Goal: Transaction & Acquisition: Purchase product/service

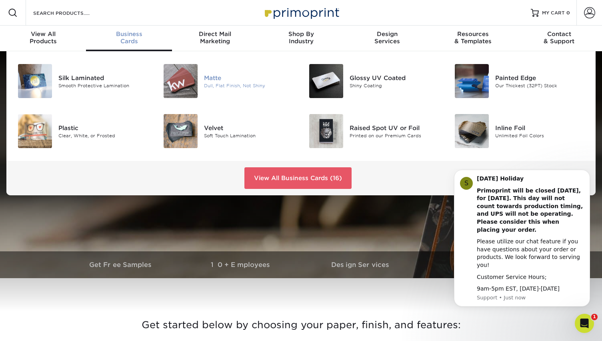
click at [177, 80] on img at bounding box center [181, 81] width 34 height 34
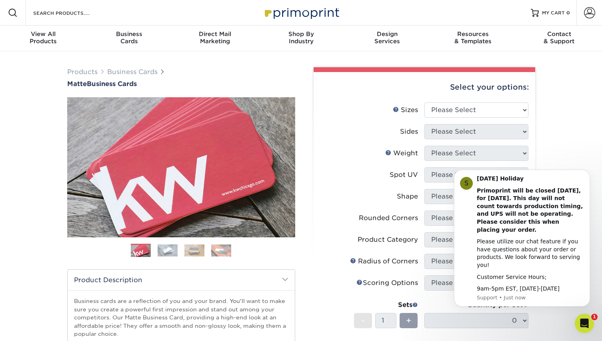
click at [452, 89] on div "Select your options: Sizes Help Sizes Please Select 1.5" x 3.5" - Mini 1.75" x …" at bounding box center [425, 271] width 222 height 398
select select "2.00x3.50"
select select "13abbda7-1d64-4f25-8bb2-c179b224825d"
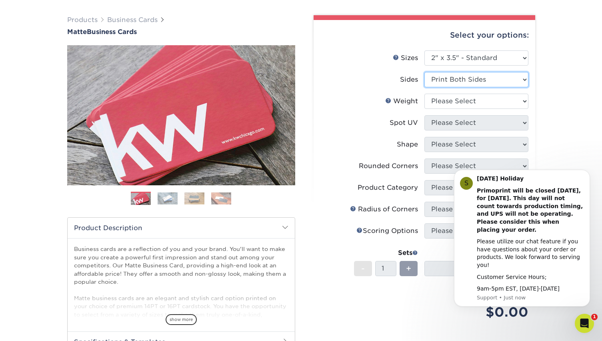
scroll to position [56, 0]
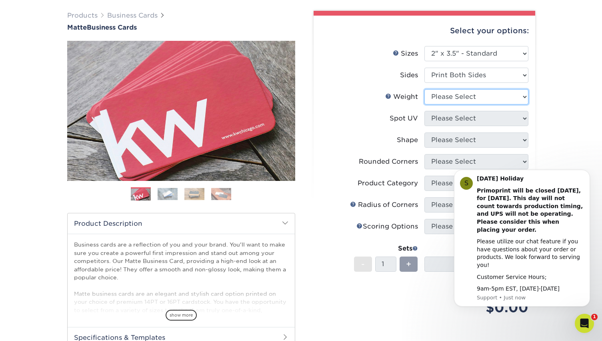
select select "16PT"
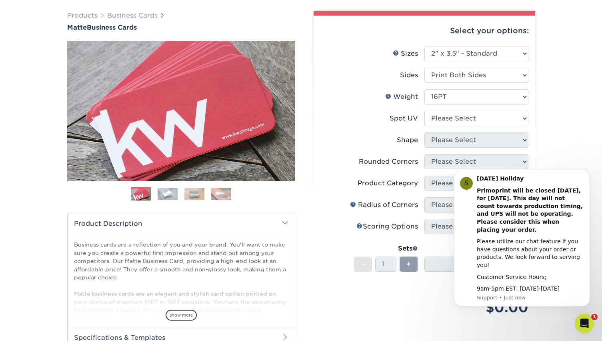
click at [402, 120] on div "Spot UV" at bounding box center [404, 119] width 28 height 10
click at [400, 118] on div "Spot UV" at bounding box center [404, 119] width 28 height 10
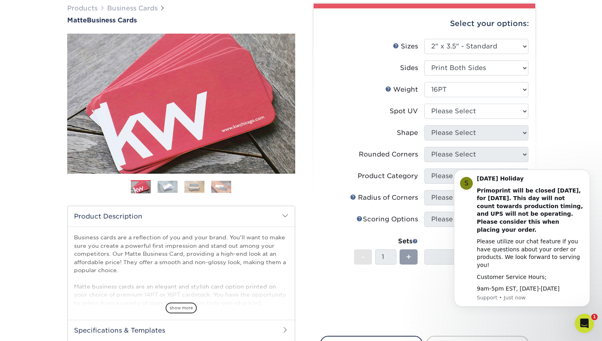
scroll to position [64, 0]
select select "3"
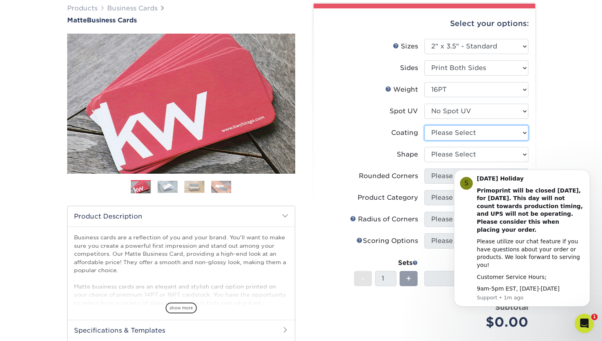
select select "121bb7b5-3b4d-429f-bd8d-bbf80e953313"
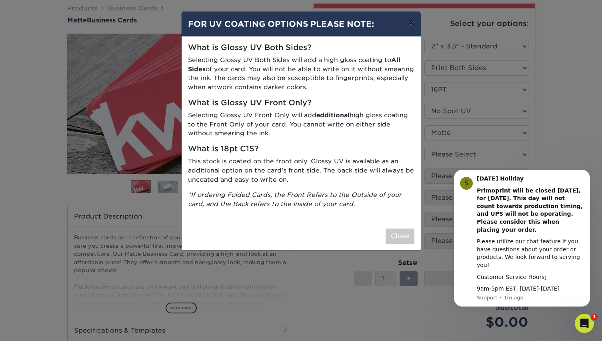
click at [409, 24] on button "×" at bounding box center [411, 23] width 18 height 22
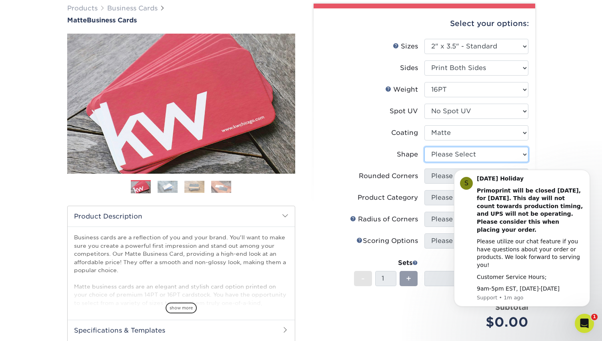
select select "standard"
click at [558, 162] on div "Products Business Cards Matte Business Cards Previous Next 100 $ 9" at bounding box center [301, 219] width 602 height 463
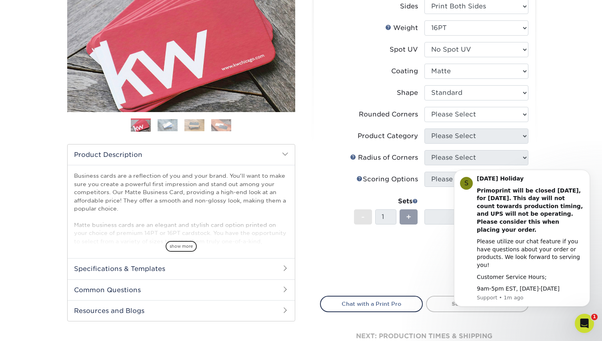
scroll to position [130, 0]
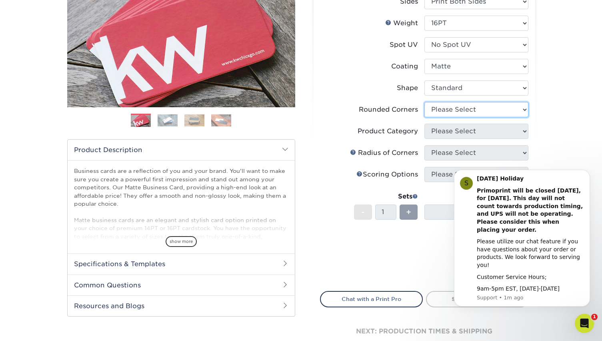
select select "0"
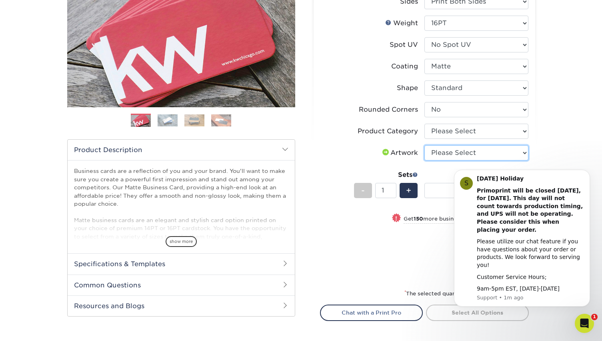
select select "upload"
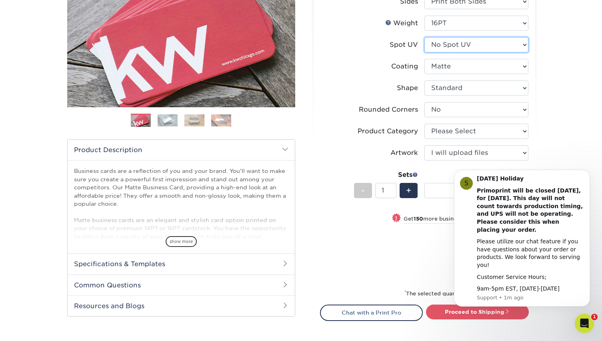
select select "0"
select select "-1"
select select
select select "-1"
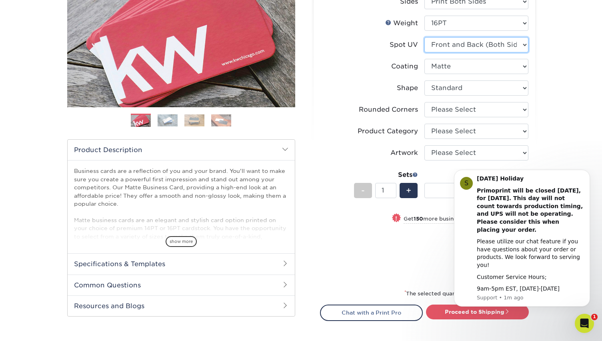
select select "-1"
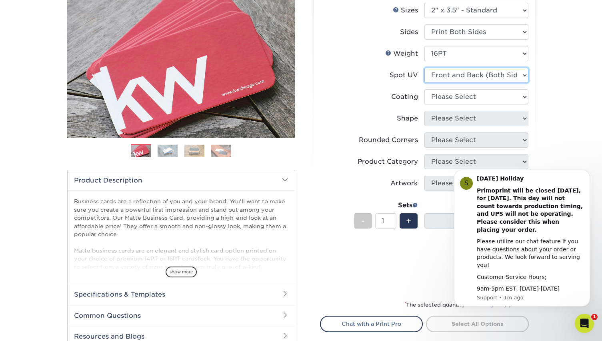
scroll to position [100, 0]
select select "121bb7b5-3b4d-429f-bd8d-bbf80e953313"
select select
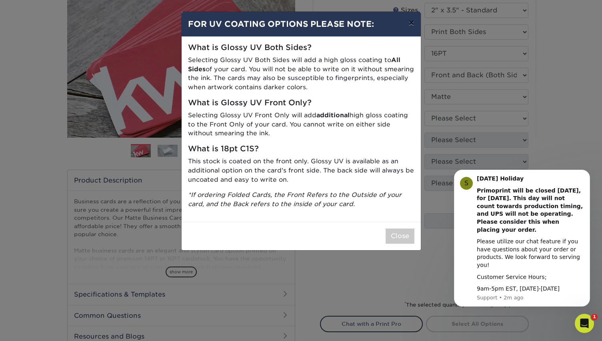
click at [411, 21] on button "×" at bounding box center [411, 23] width 18 height 22
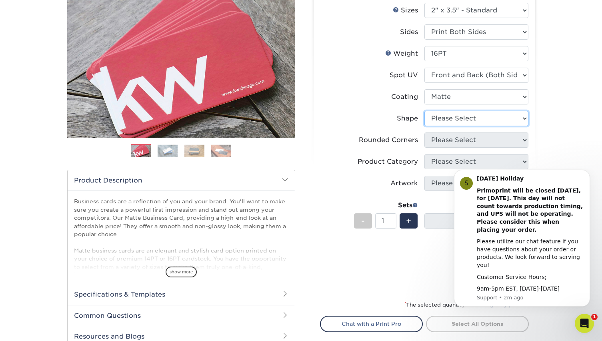
select select "standard"
select select
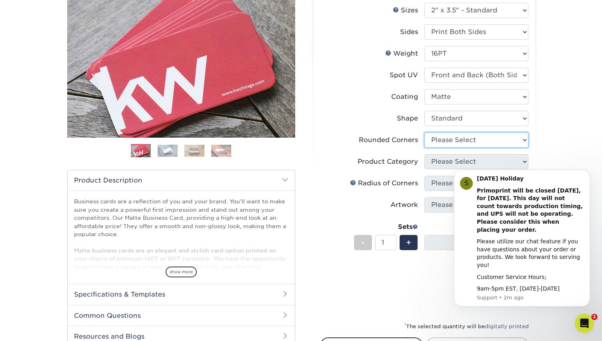
select select "0"
select select "-1"
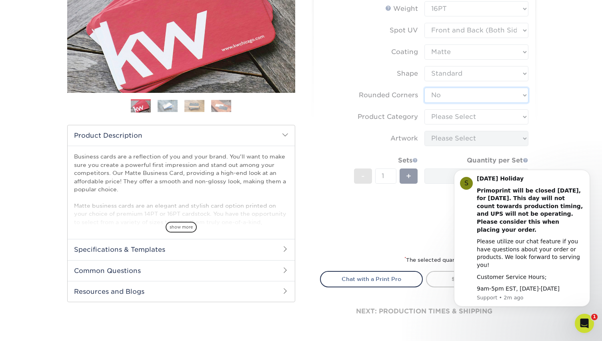
scroll to position [148, 0]
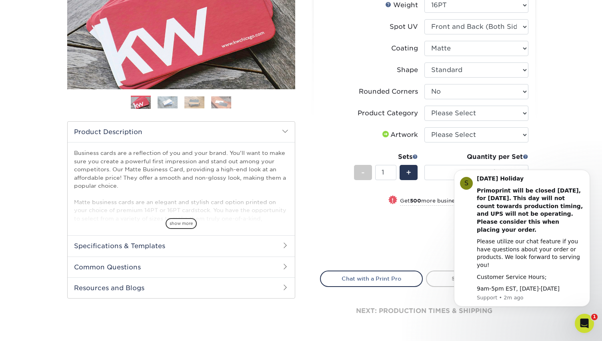
click at [499, 171] on html "S Labor Day Holiday Primoprint will be closed Monday, September 1st, for Labor …" at bounding box center [522, 243] width 160 height 151
select select "upload"
select select "3b5148f1-0588-4f88-a218-97bcfdce65c1"
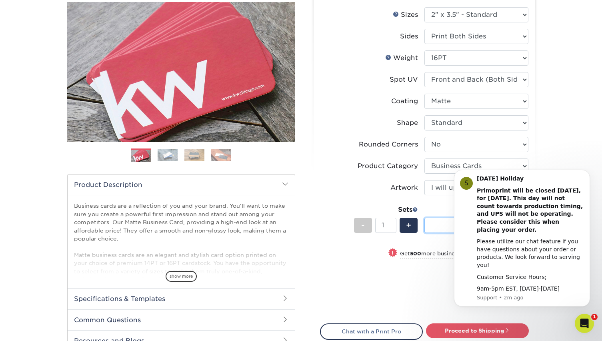
scroll to position [88, 0]
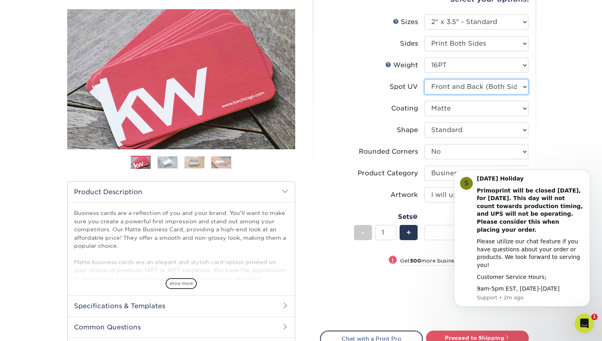
select select "3"
select select "-1"
select select
select select "-1"
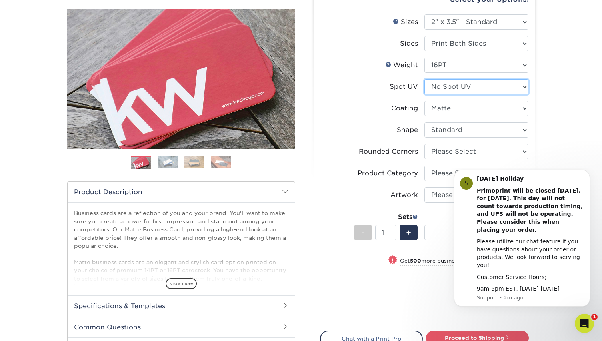
select select "-1"
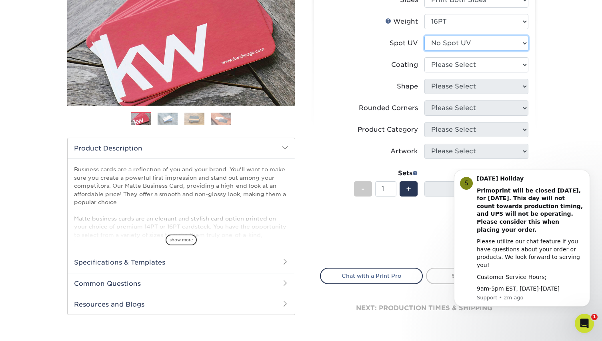
scroll to position [140, 0]
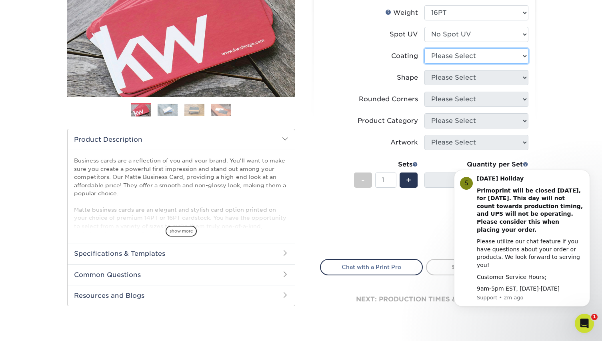
select select "121bb7b5-3b4d-429f-bd8d-bbf80e953313"
select select
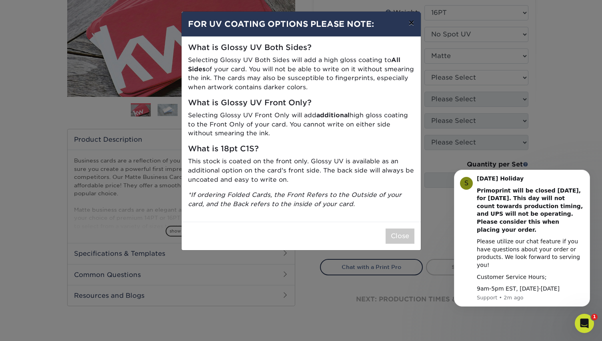
click at [411, 23] on button "×" at bounding box center [411, 23] width 18 height 22
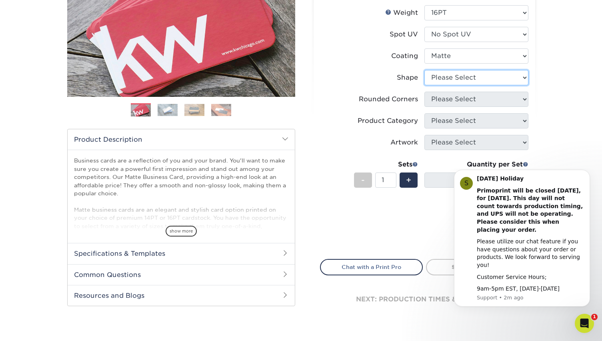
select select "standard"
select select
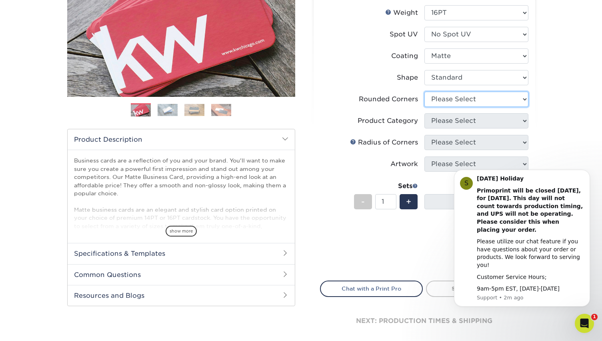
select select "0"
select select "-1"
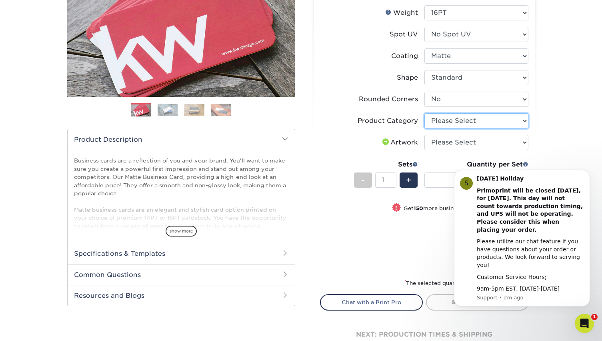
select select "3b5148f1-0588-4f88-a218-97bcfdce65c1"
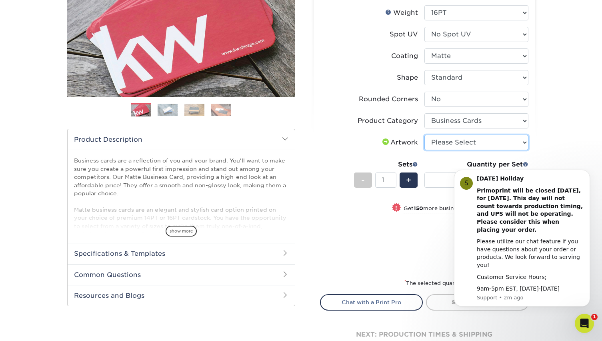
select select "upload"
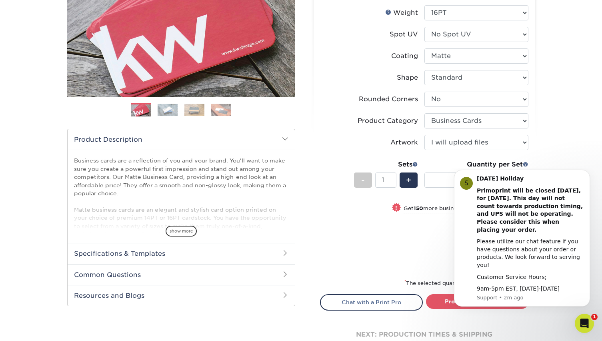
click at [567, 130] on div "Products Business Cards Matte Business Cards Previous Next 100 $ 9" at bounding box center [301, 149] width 602 height 476
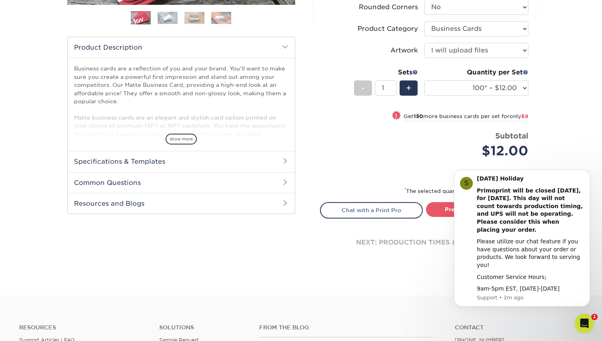
scroll to position [233, 0]
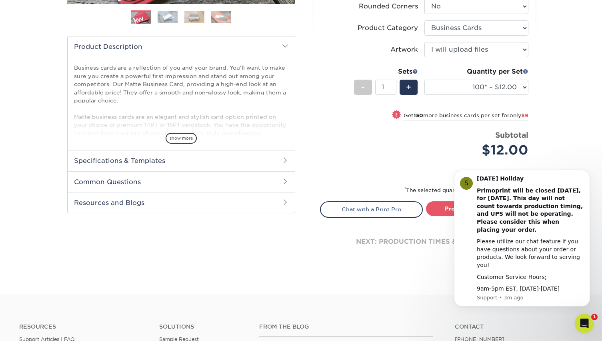
click at [556, 88] on div "Products Business Cards Matte Business Cards Previous Next 100 $ 9" at bounding box center [301, 56] width 602 height 476
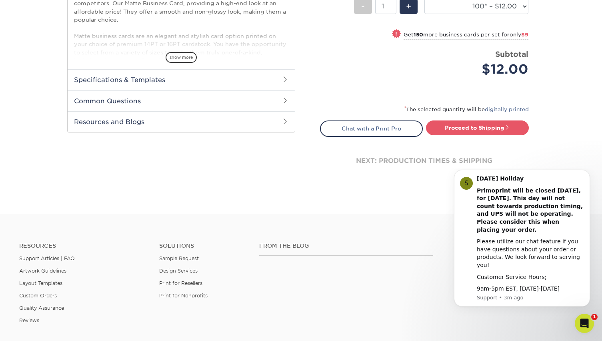
scroll to position [320, 0]
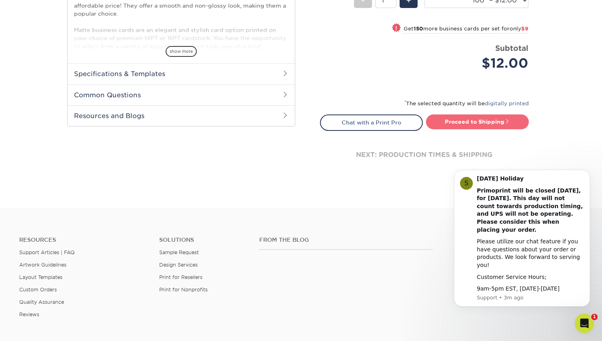
click at [478, 122] on link "Proceed to Shipping" at bounding box center [477, 121] width 103 height 14
type input "Set 1"
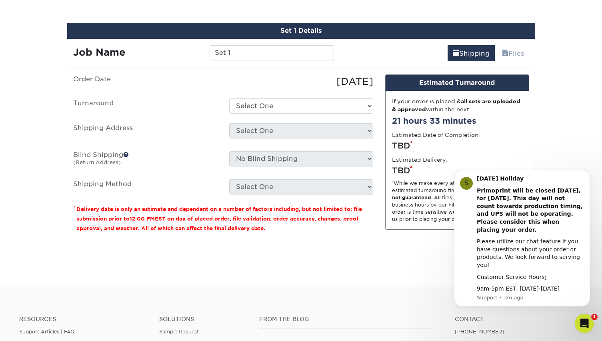
scroll to position [456, 0]
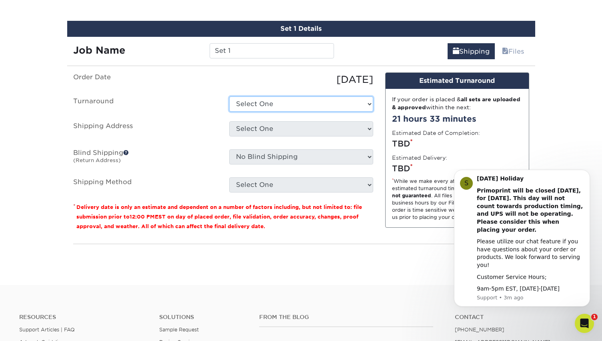
select select "47dbf4b1-3bfd-4687-b793-fcd3ee179f06"
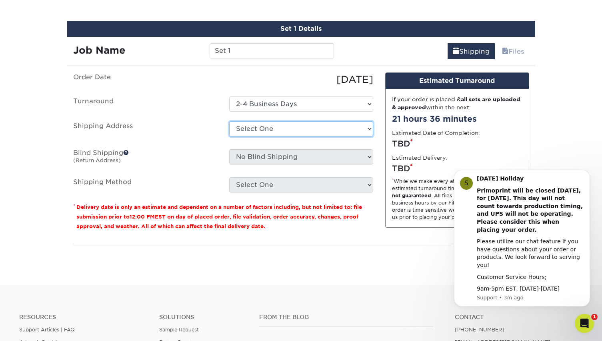
select select "newaddress"
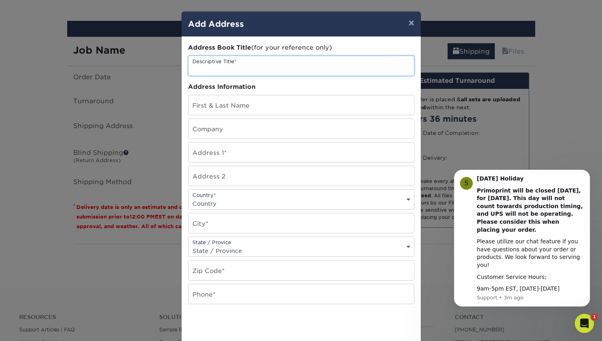
click at [253, 64] on input "text" at bounding box center [301, 66] width 226 height 20
type input "David Gray Designs"
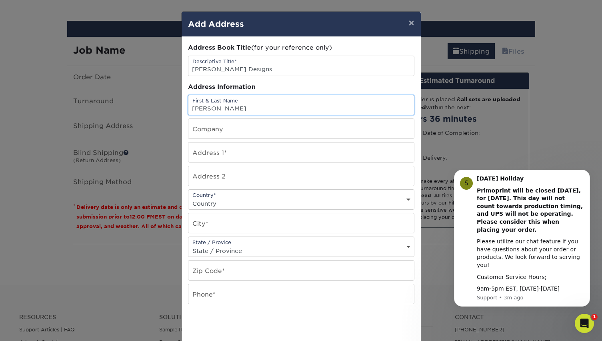
type input "David Gray"
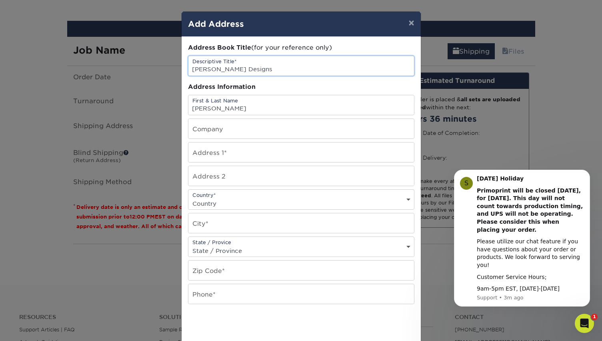
drag, startPoint x: 243, startPoint y: 69, endPoint x: 184, endPoint y: 71, distance: 59.2
click at [184, 72] on div "Address Book Title (for your reference only) Descriptive Title* David Gray Desi…" at bounding box center [301, 216] width 239 height 358
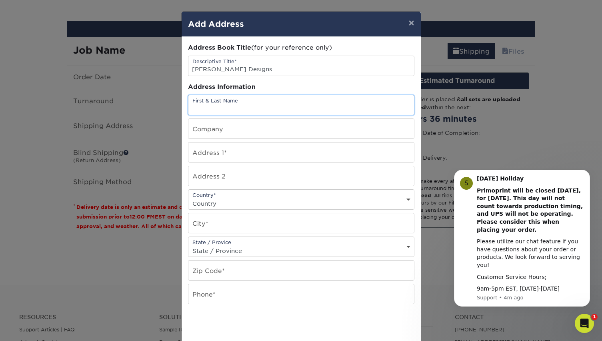
type input "Gray"
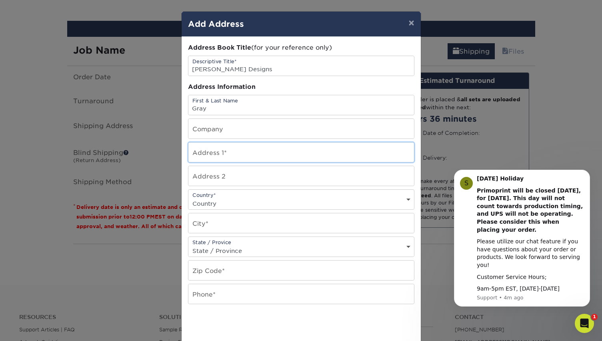
type input "[STREET_ADDRESS]"
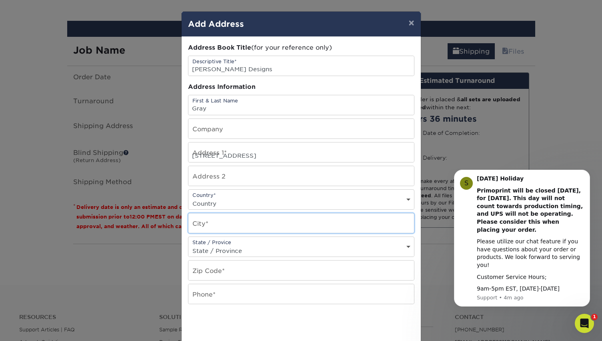
type input "Rye"
select select "NY"
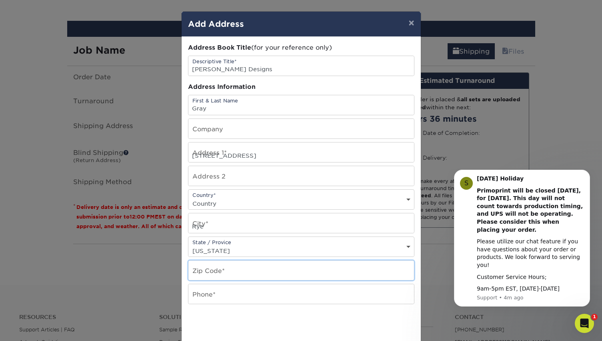
type input "10580"
type input "9148353623"
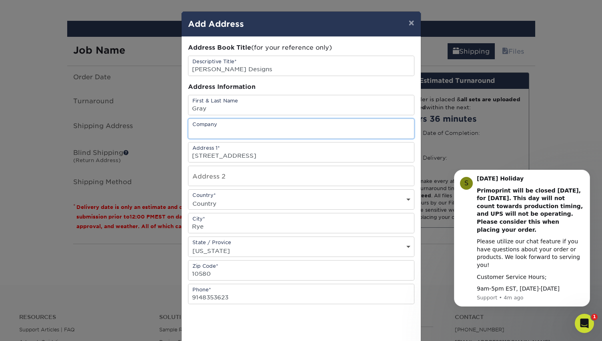
drag, startPoint x: 233, startPoint y: 131, endPoint x: 192, endPoint y: 129, distance: 40.8
paste input "David Gray Designs"
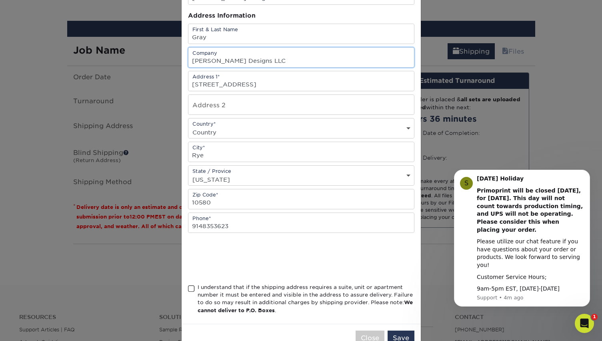
scroll to position [77, 0]
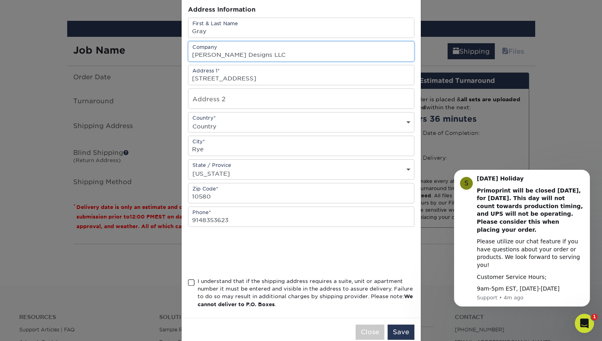
type input "[PERSON_NAME] Designs LLC"
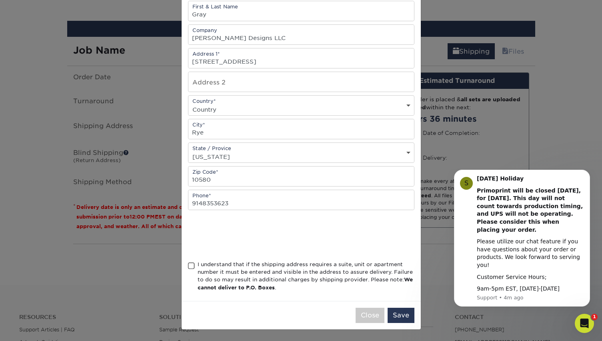
scroll to position [96, 0]
click at [192, 266] on span at bounding box center [191, 266] width 7 height 8
click at [0, 0] on input "I understand that if the shipping address requires a suite, unit or apartment n…" at bounding box center [0, 0] width 0 height 0
click at [405, 312] on button "Save" at bounding box center [401, 315] width 27 height 15
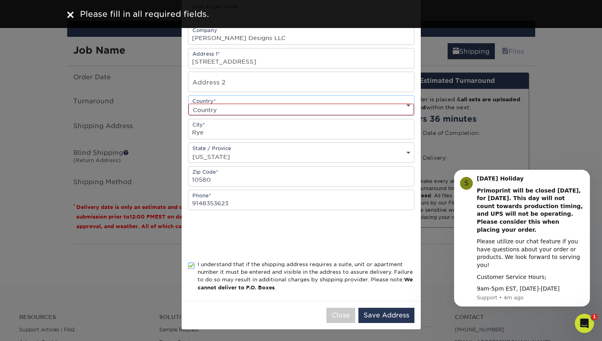
select select "US"
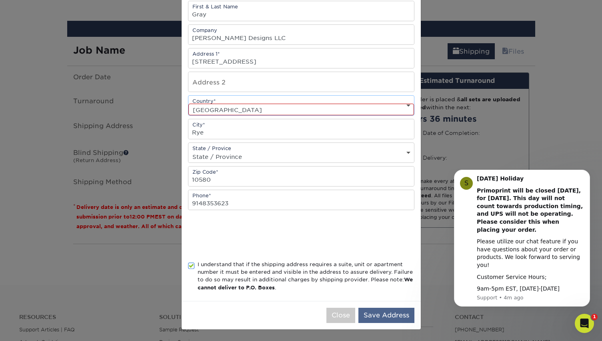
click at [389, 314] on button "Save Address" at bounding box center [386, 315] width 56 height 15
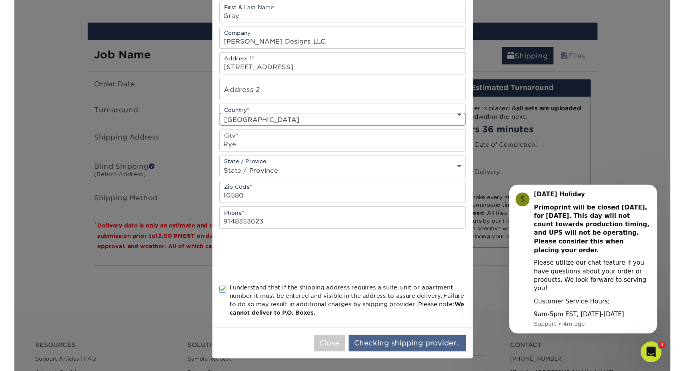
scroll to position [0, 0]
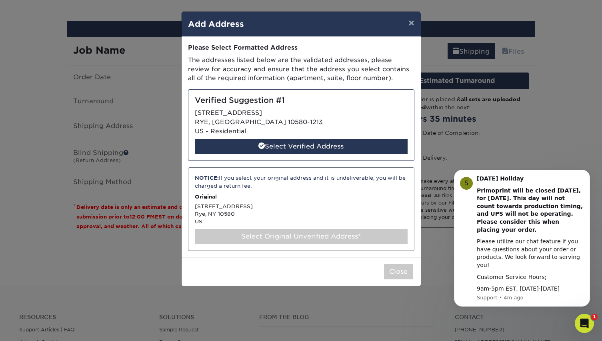
click at [323, 206] on div "NOTICE: If you select your original address and it is undeliverable, you will b…" at bounding box center [301, 208] width 226 height 83
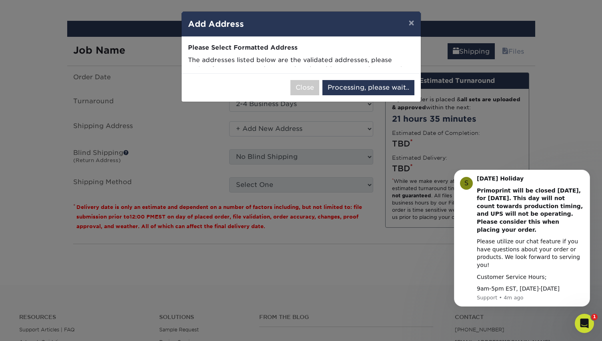
select select "285564"
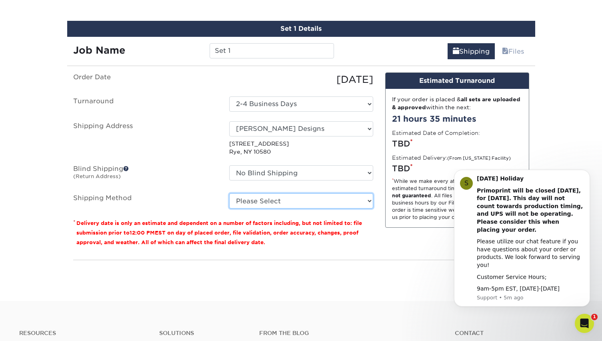
select select "03"
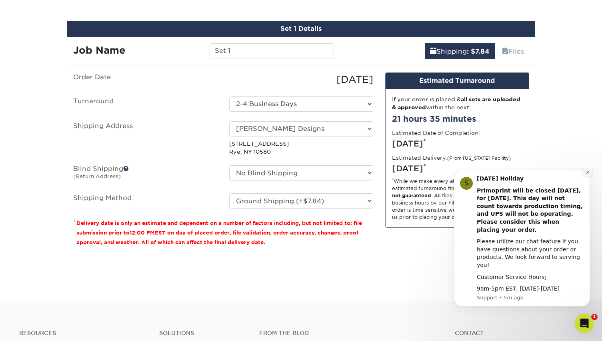
click at [586, 173] on icon "Dismiss notification" at bounding box center [587, 171] width 3 height 3
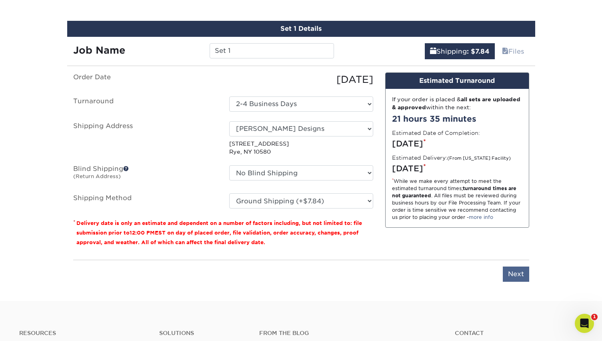
click at [510, 274] on input "Next" at bounding box center [516, 273] width 26 height 15
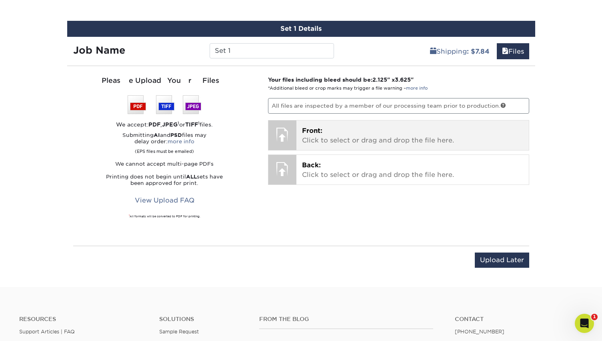
click at [323, 132] on p "Front: Click to select or drag and drop the file here." at bounding box center [412, 135] width 221 height 19
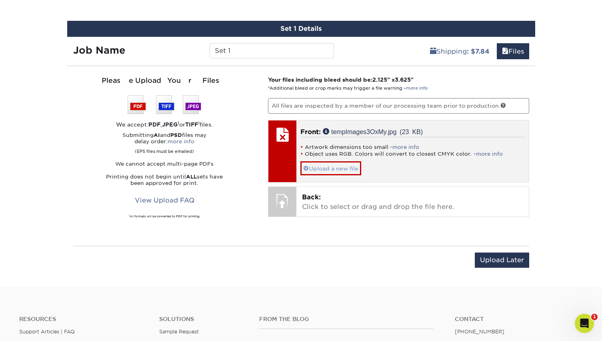
click at [306, 165] on span at bounding box center [306, 168] width 6 height 6
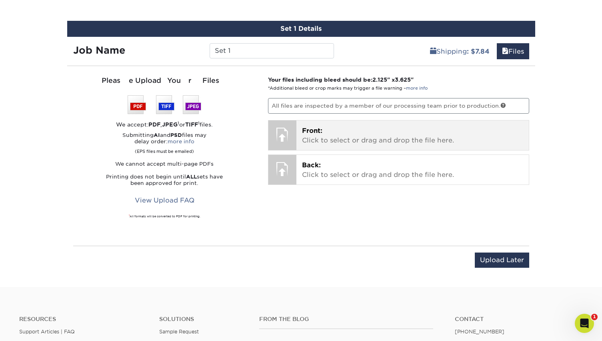
click at [367, 136] on p "Front: Click to select or drag and drop the file here." at bounding box center [412, 135] width 221 height 19
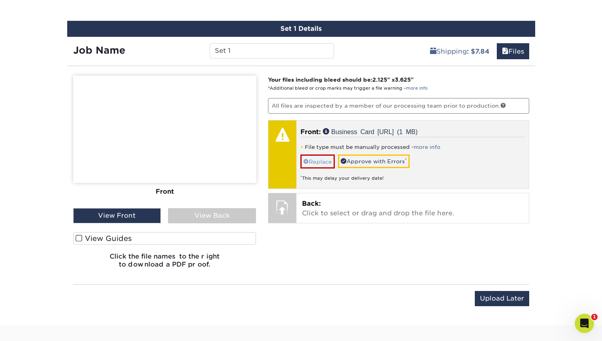
click at [316, 160] on link "Replace" at bounding box center [317, 161] width 34 height 14
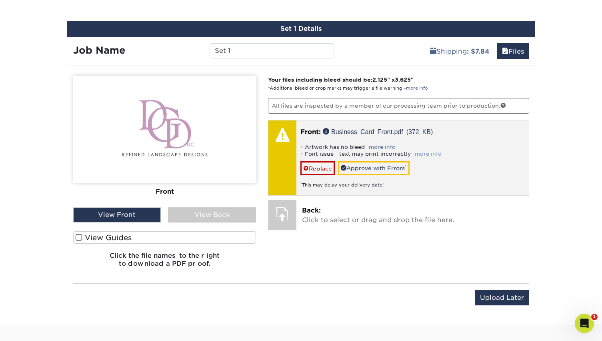
click at [423, 152] on link "more info" at bounding box center [428, 154] width 27 height 6
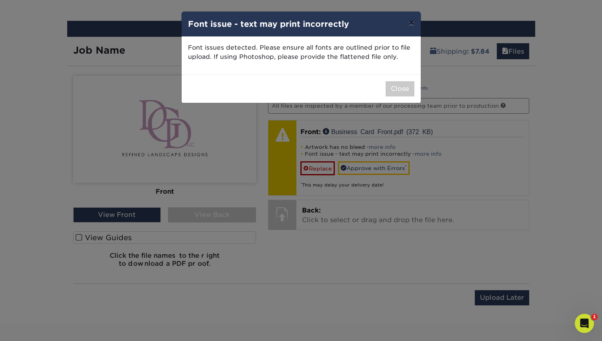
click at [411, 23] on button "×" at bounding box center [411, 23] width 18 height 22
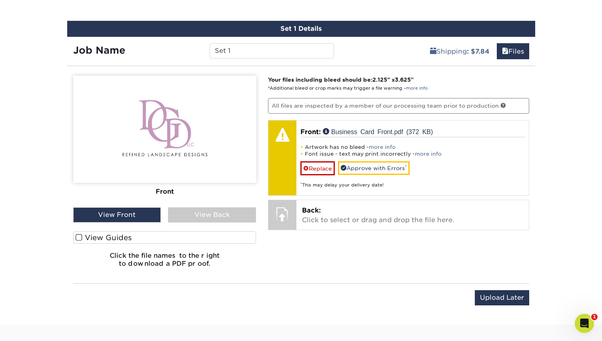
click at [243, 134] on img at bounding box center [164, 129] width 183 height 107
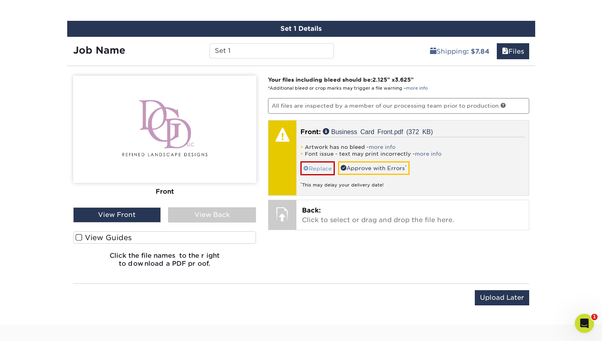
click at [319, 166] on link "Replace" at bounding box center [317, 168] width 34 height 14
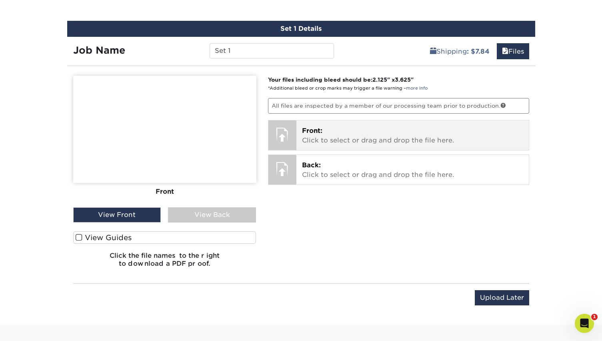
click at [348, 136] on p "Front: Click to select or drag and drop the file here." at bounding box center [412, 135] width 221 height 19
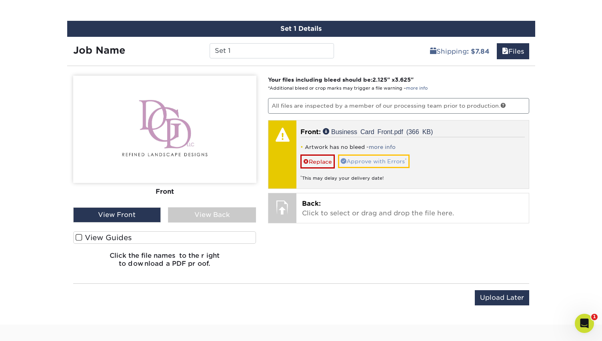
click at [387, 160] on link "Approve with Errors *" at bounding box center [374, 161] width 72 height 14
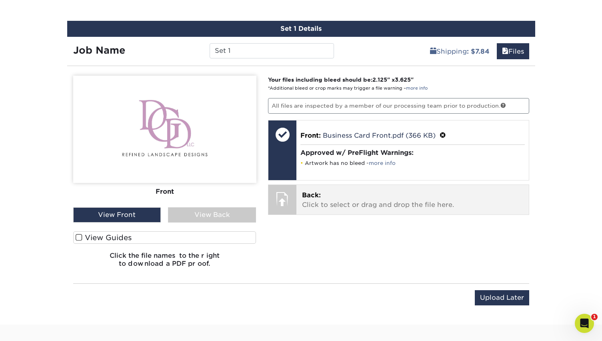
click at [383, 196] on p "Back: Click to select or drag and drop the file here." at bounding box center [412, 199] width 221 height 19
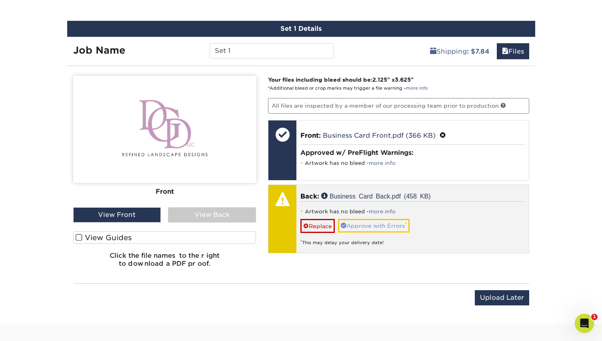
click at [377, 225] on link "Approve with Errors *" at bounding box center [374, 226] width 72 height 14
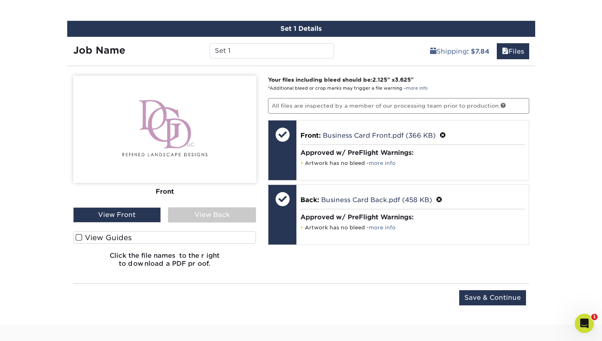
click at [197, 216] on div "View Back" at bounding box center [212, 214] width 88 height 15
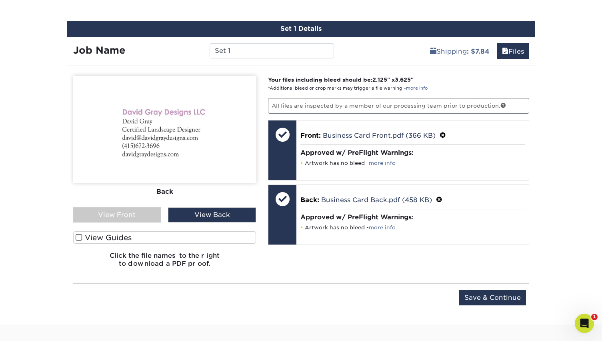
click at [137, 214] on div "View Front" at bounding box center [117, 214] width 88 height 15
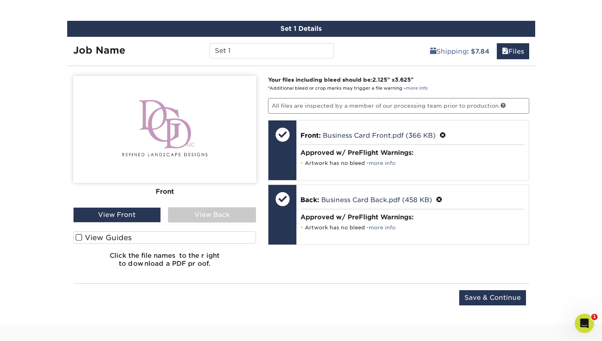
click at [212, 212] on div "View Back" at bounding box center [212, 214] width 88 height 15
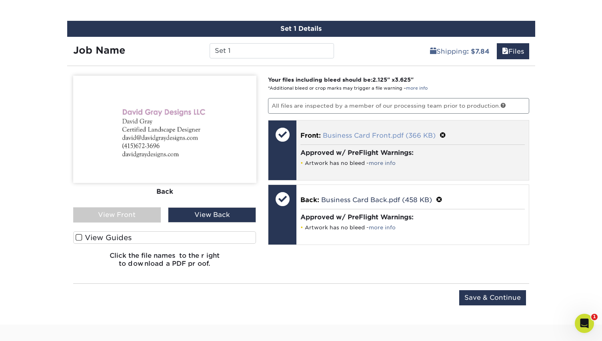
click at [355, 134] on link "Business Card Front.pdf (366 KB)" at bounding box center [379, 136] width 113 height 8
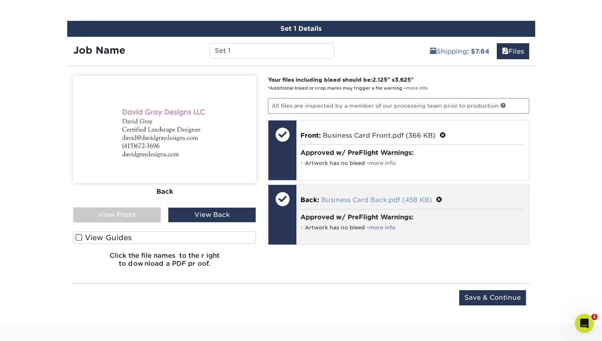
click at [385, 197] on link "Business Card Back.pdf (458 KB)" at bounding box center [376, 200] width 111 height 8
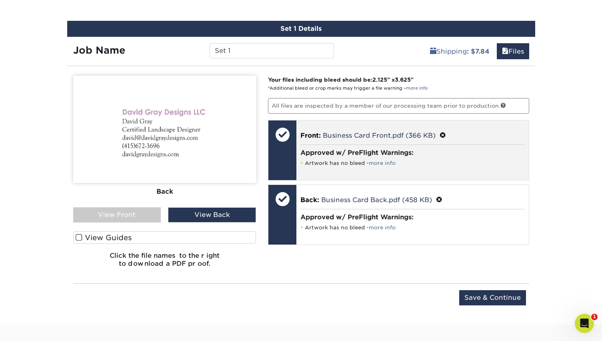
click at [462, 134] on p "Front: Business Card Front.pdf (366 KB)" at bounding box center [412, 135] width 224 height 10
click at [382, 134] on link "Business Card Front.pdf (366 KB)" at bounding box center [379, 136] width 113 height 8
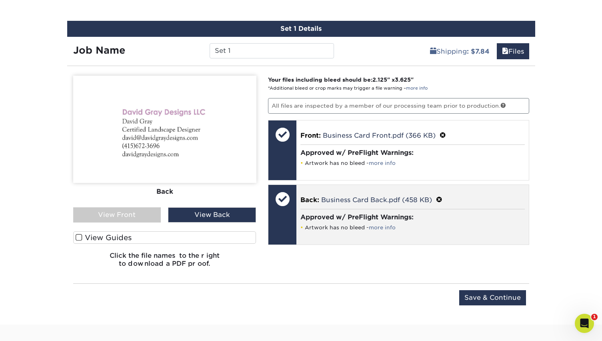
click at [342, 202] on p "Back: Business Card Back.pdf (458 KB)" at bounding box center [412, 199] width 224 height 10
click at [344, 200] on link "Business Card Back.pdf (458 KB)" at bounding box center [376, 200] width 111 height 8
click at [387, 196] on link "Business Card Back.pdf (458 KB)" at bounding box center [376, 200] width 111 height 8
click at [441, 198] on span at bounding box center [439, 200] width 6 height 8
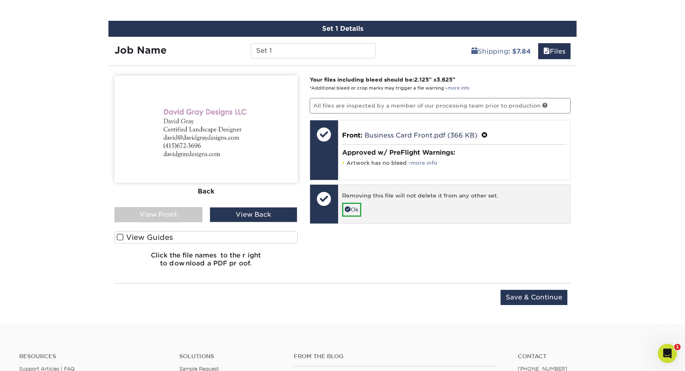
click at [410, 192] on div "Removing this file will not delete it from any other set." at bounding box center [454, 197] width 224 height 11
click at [406, 195] on div "Removing this file will not delete it from any other set." at bounding box center [454, 197] width 224 height 11
click at [389, 200] on div "Removing this file will not delete it from any other set." at bounding box center [454, 197] width 224 height 11
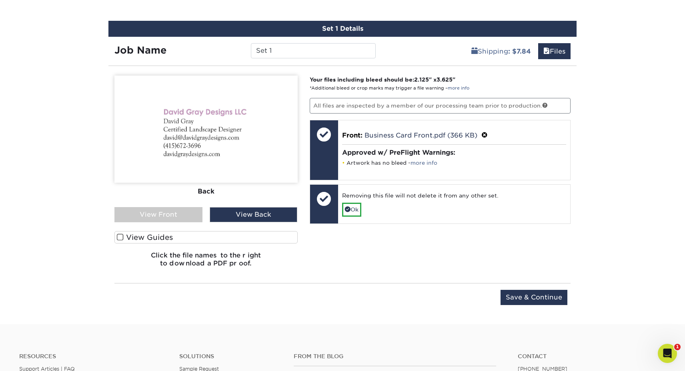
click at [220, 132] on img at bounding box center [205, 129] width 183 height 107
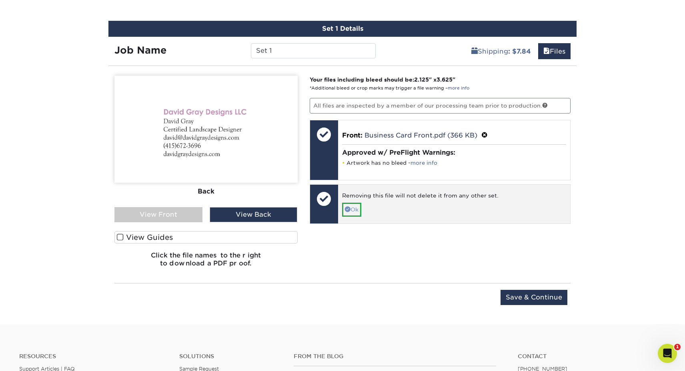
click at [355, 208] on link "Ok" at bounding box center [351, 210] width 19 height 14
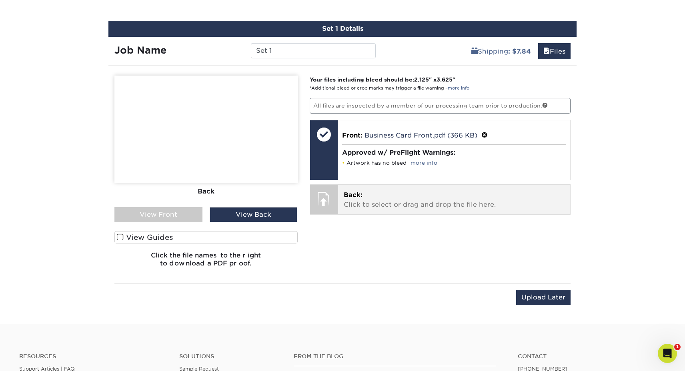
click at [413, 200] on p "Back: Click to select or drag and drop the file here." at bounding box center [454, 199] width 221 height 19
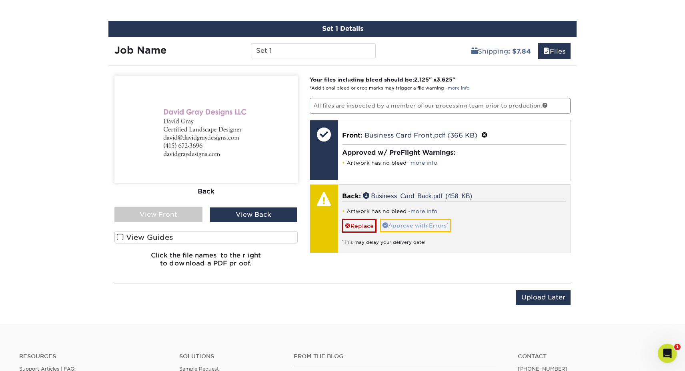
click at [424, 224] on link "Approve with Errors *" at bounding box center [416, 226] width 72 height 14
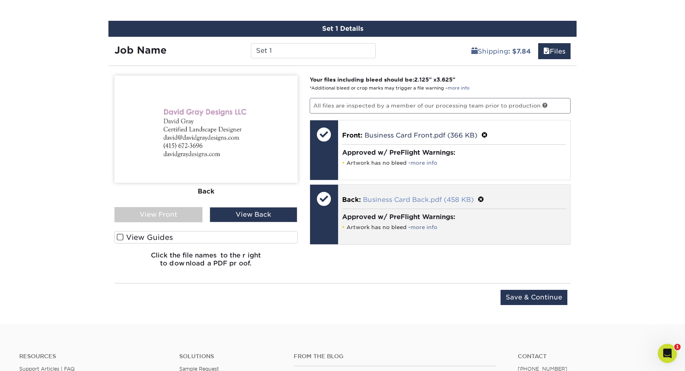
click at [409, 198] on link "Business Card Back.pdf (458 KB)" at bounding box center [418, 200] width 111 height 8
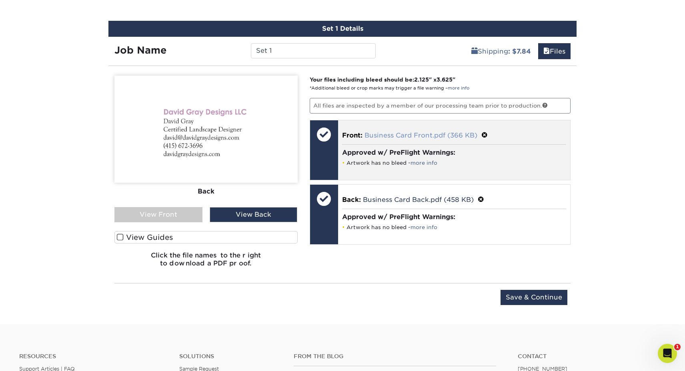
click at [400, 132] on link "Business Card Front.pdf (366 KB)" at bounding box center [420, 136] width 113 height 8
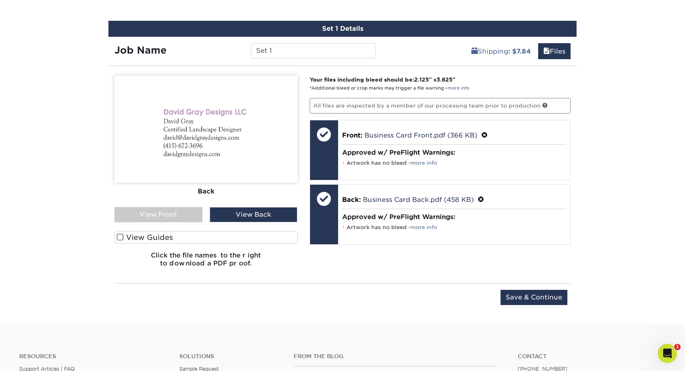
click at [448, 270] on div "Your files including bleed should be: 2.125 " x 3.625 " *Additional bleed or cr…" at bounding box center [440, 175] width 273 height 198
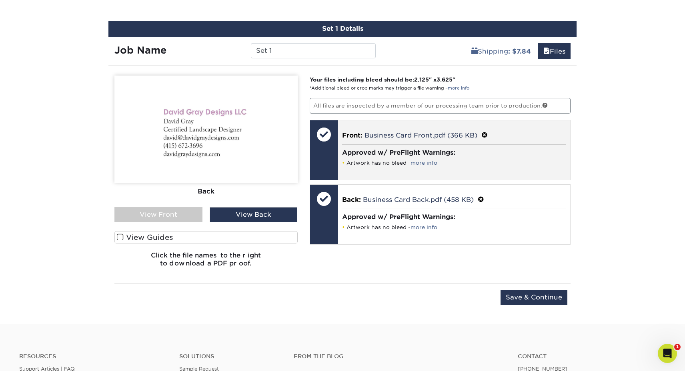
click at [328, 158] on div at bounding box center [324, 150] width 28 height 60
click at [392, 133] on link "Business Card Front.pdf (366 KB)" at bounding box center [420, 136] width 113 height 8
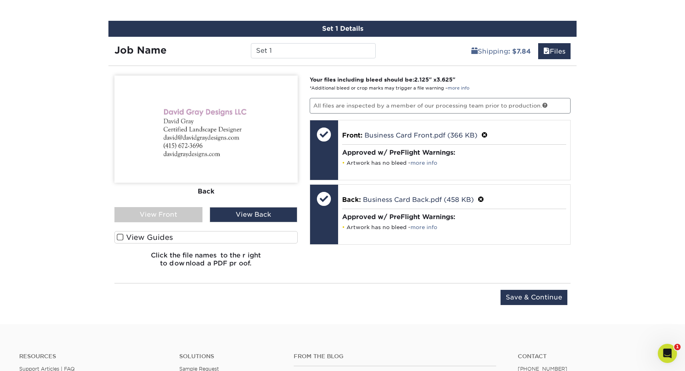
click at [169, 215] on div "View Front" at bounding box center [158, 214] width 88 height 15
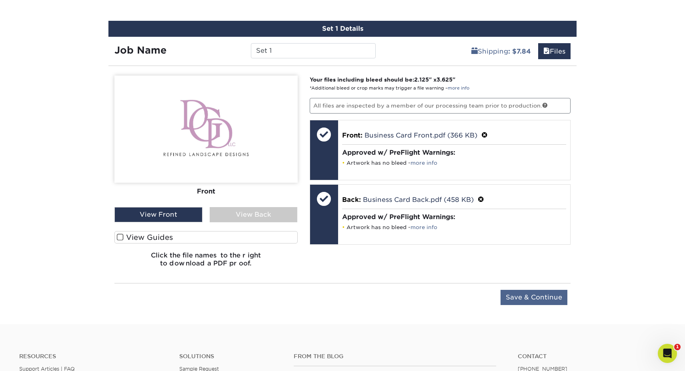
click at [544, 295] on input "Save & Continue" at bounding box center [533, 297] width 67 height 15
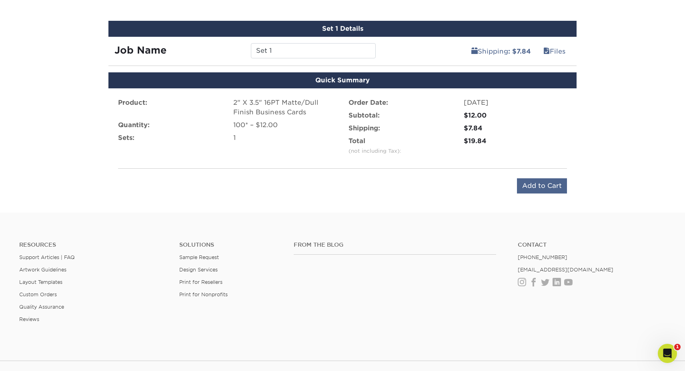
click at [541, 183] on input "Add to Cart" at bounding box center [542, 185] width 50 height 15
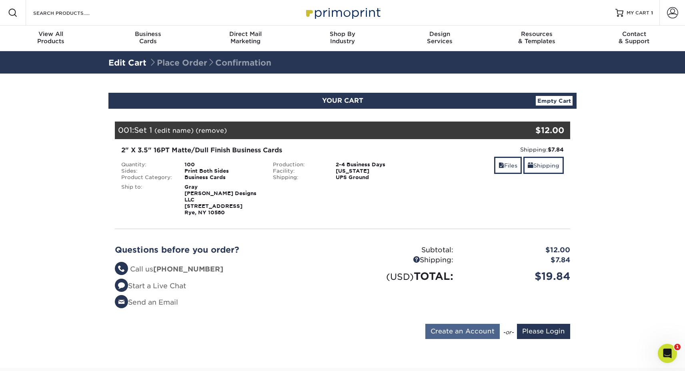
click at [476, 324] on input "Create an Account" at bounding box center [462, 331] width 74 height 15
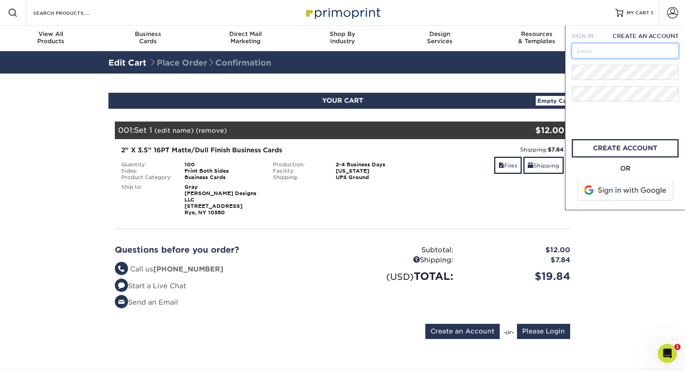
click at [583, 48] on input "text" at bounding box center [625, 50] width 107 height 15
type input "[PERSON_NAME][EMAIL_ADDRESS][DOMAIN_NAME]"
click at [628, 147] on link "create account" at bounding box center [625, 148] width 107 height 18
click at [582, 35] on span "SIGN IN" at bounding box center [583, 36] width 22 height 6
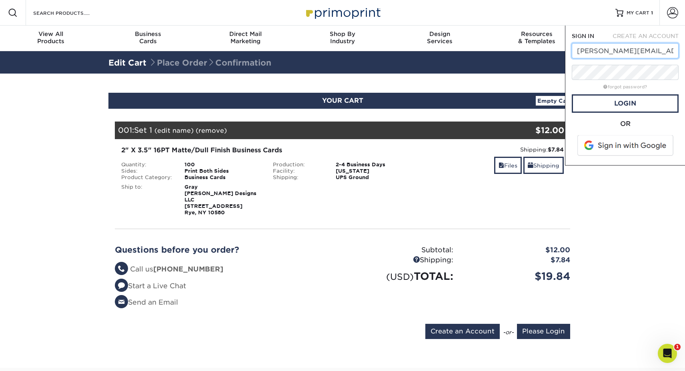
type input "[PERSON_NAME][EMAIL_ADDRESS][DOMAIN_NAME]"
click at [624, 104] on link "Login" at bounding box center [625, 103] width 107 height 18
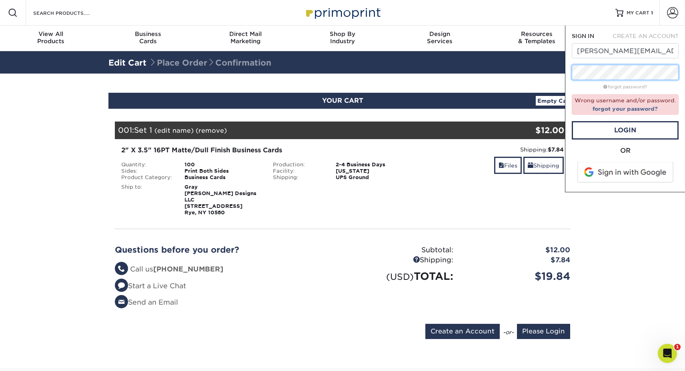
click at [551, 73] on div "Resources Menu Search Products Account SIGN IN CREATE AN ACCOUNT david@davidgra…" at bounding box center [342, 301] width 685 height 602
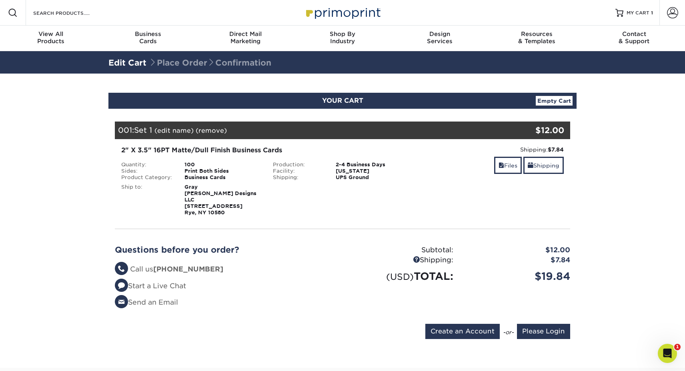
click at [623, 146] on section "YOUR CART Empty Cart Your Cart is Empty Account Login Create Account Contact Us…" at bounding box center [342, 221] width 685 height 294
click at [554, 324] on input "Please Login" at bounding box center [543, 331] width 53 height 15
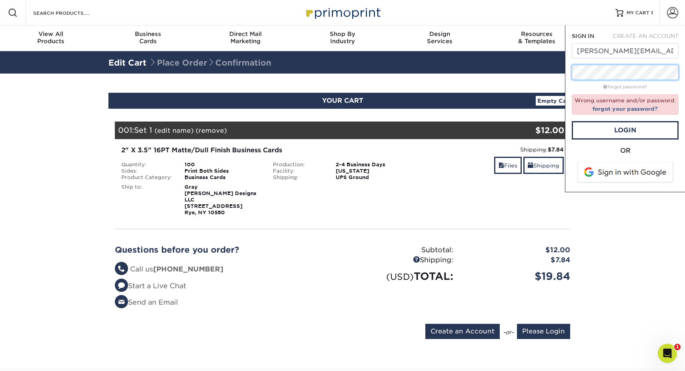
click at [569, 73] on div "SIGN IN CREATE AN ACCOUNT david@davidgraydesigns.com forgot password? Wrong use…" at bounding box center [625, 109] width 120 height 167
click at [618, 128] on link "Login" at bounding box center [625, 130] width 107 height 18
click at [634, 51] on input "[PERSON_NAME][EMAIL_ADDRESS][DOMAIN_NAME]" at bounding box center [625, 50] width 107 height 15
drag, startPoint x: 633, startPoint y: 50, endPoint x: 679, endPoint y: 50, distance: 46.0
click at [679, 50] on div "SIGN IN CREATE AN ACCOUNT david@davidgraydesigns.com forgot password? Wrong use…" at bounding box center [625, 109] width 120 height 167
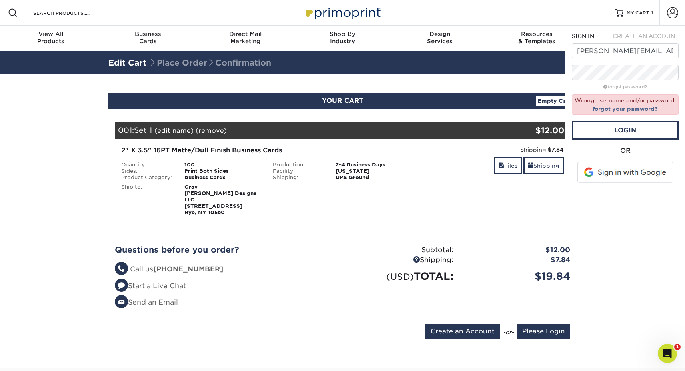
click at [600, 155] on div "OR" at bounding box center [625, 166] width 107 height 40
click at [619, 125] on link "Login" at bounding box center [625, 130] width 107 height 18
click at [570, 72] on div "SIGN IN CREATE AN ACCOUNT david@davidgraydesigns.com forgot password? Wrong use…" at bounding box center [625, 109] width 120 height 167
click at [622, 130] on link "Login" at bounding box center [625, 130] width 107 height 18
click at [549, 69] on div "Resources Menu Search Products Account SIGN IN CREATE AN ACCOUNT david@davidgra…" at bounding box center [342, 301] width 685 height 602
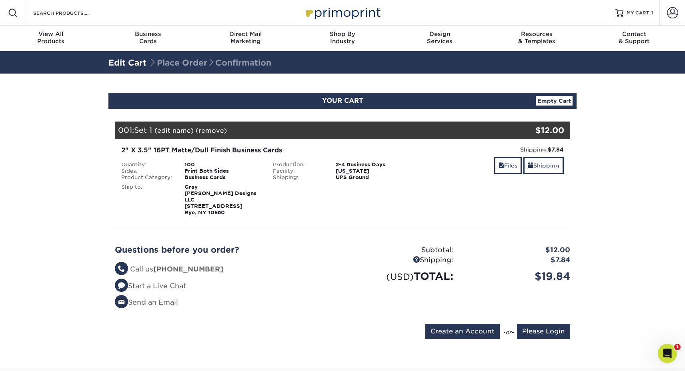
click at [609, 154] on section "YOUR CART Empty Cart Your Cart is Empty Account Login Create Account Contact Us…" at bounding box center [342, 221] width 685 height 294
click at [609, 174] on section "YOUR CART Empty Cart Your Cart is Empty Account Login Create Account Contact Us…" at bounding box center [342, 221] width 685 height 294
click at [526, 324] on input "Please Login" at bounding box center [543, 331] width 53 height 15
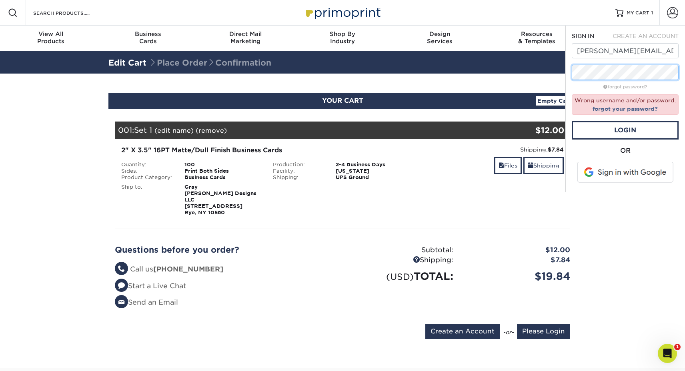
click at [567, 68] on div "SIGN IN CREATE AN ACCOUNT david@davidgraydesigns.com forgot password? Wrong use…" at bounding box center [625, 109] width 120 height 167
click at [625, 131] on link "Login" at bounding box center [625, 130] width 107 height 18
click at [619, 106] on link "forgot your password?" at bounding box center [624, 109] width 65 height 6
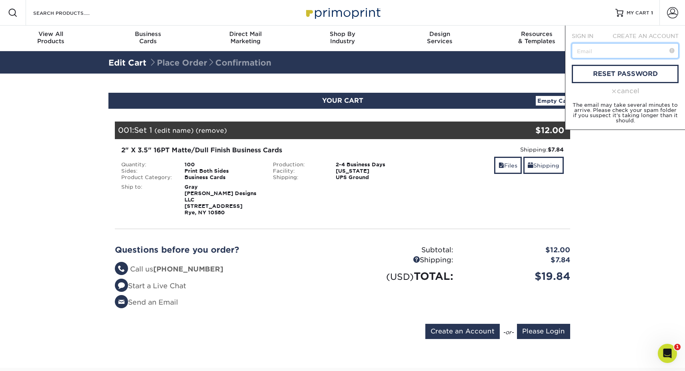
click at [593, 50] on input "text" at bounding box center [625, 50] width 107 height 15
type input "[PERSON_NAME][EMAIL_ADDRESS][DOMAIN_NAME]"
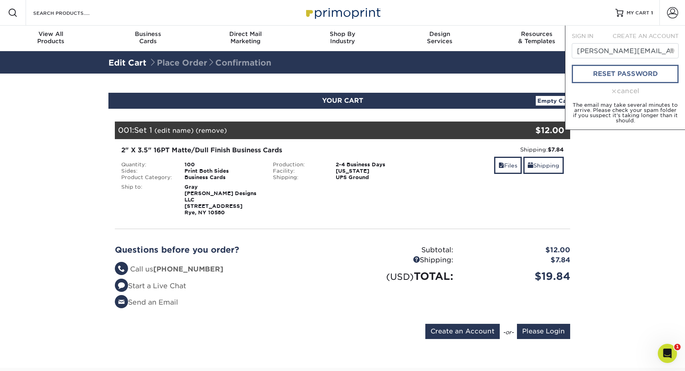
click at [633, 73] on link "reset password" at bounding box center [625, 74] width 107 height 18
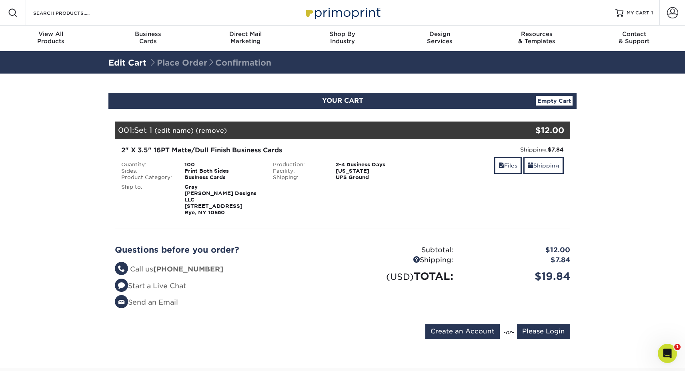
click at [644, 194] on section "YOUR CART Empty Cart Your Cart is Empty Account Login Create Account Contact Us…" at bounding box center [342, 221] width 685 height 294
click at [544, 328] on input "Please Login" at bounding box center [543, 331] width 53 height 15
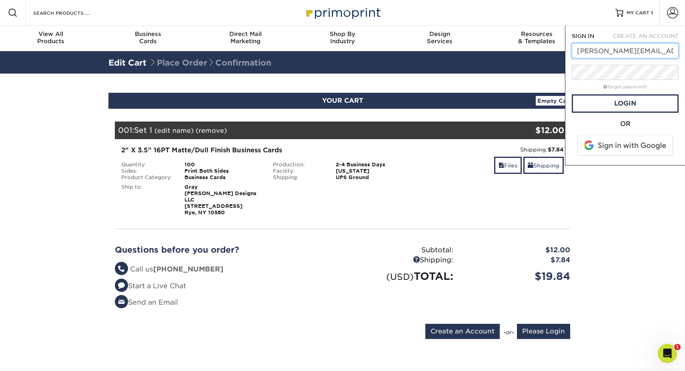
type input "[PERSON_NAME][EMAIL_ADDRESS][DOMAIN_NAME]"
click at [621, 100] on link "Login" at bounding box center [625, 103] width 107 height 18
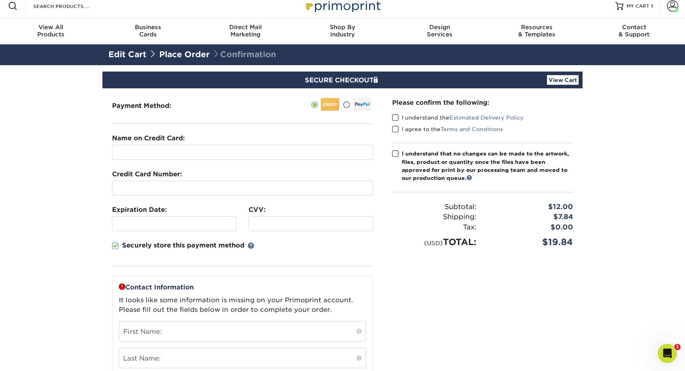
scroll to position [4, 0]
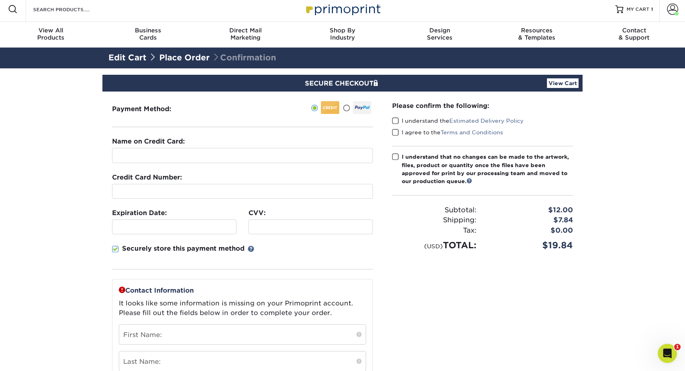
click at [396, 120] on span at bounding box center [395, 121] width 7 height 8
click at [0, 0] on input "I understand the Estimated Delivery Policy" at bounding box center [0, 0] width 0 height 0
click at [396, 132] on span at bounding box center [395, 133] width 7 height 8
click at [0, 0] on input "I agree to the Terms and Conditions" at bounding box center [0, 0] width 0 height 0
click at [394, 156] on span at bounding box center [395, 157] width 7 height 8
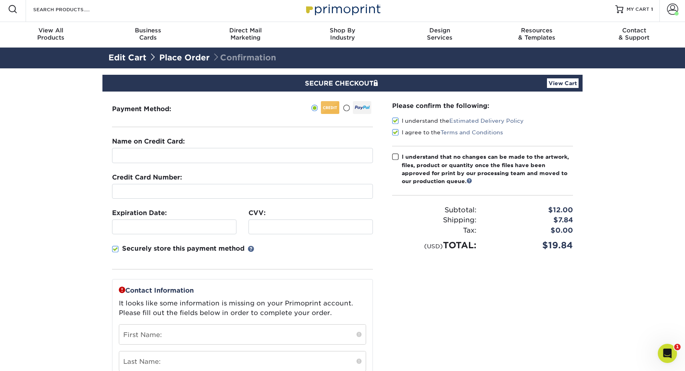
click at [0, 0] on input "I understand that no changes can be made to the artwork, files, product or quan…" at bounding box center [0, 0] width 0 height 0
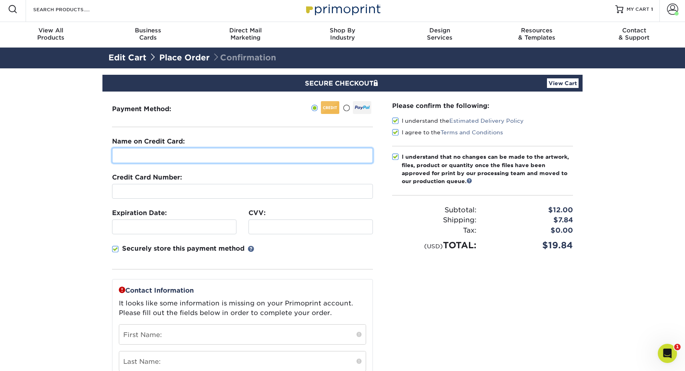
click at [148, 158] on input "text" at bounding box center [242, 155] width 261 height 15
type input "David Gray"
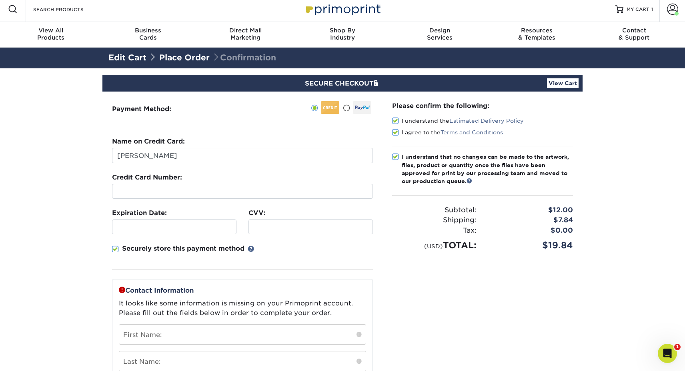
click at [32, 180] on section "SECURE CHECKOUT View Cart Payment Method: Name on Credit Card:" at bounding box center [342, 314] width 685 height 493
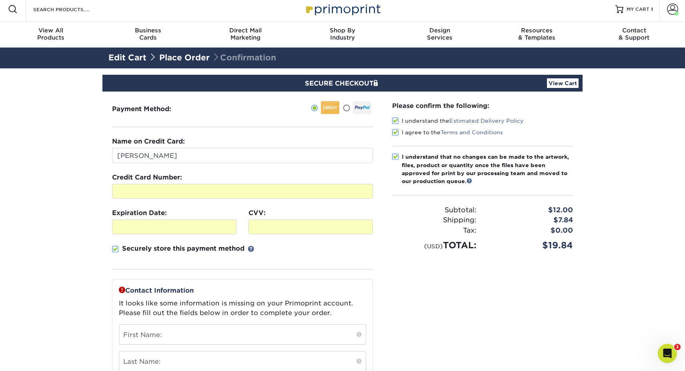
click at [366, 253] on div "Securely store this payment method" at bounding box center [242, 257] width 261 height 26
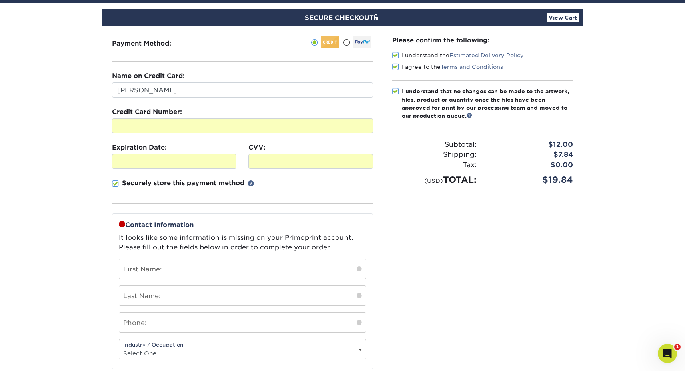
scroll to position [78, 0]
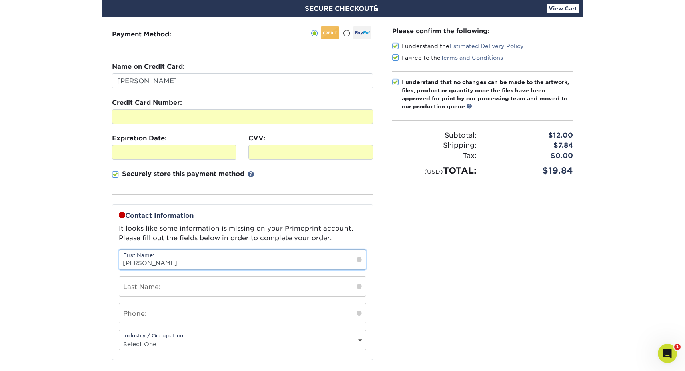
type input "David Gray"
type input "[PERSON_NAME]"
type input "Gray"
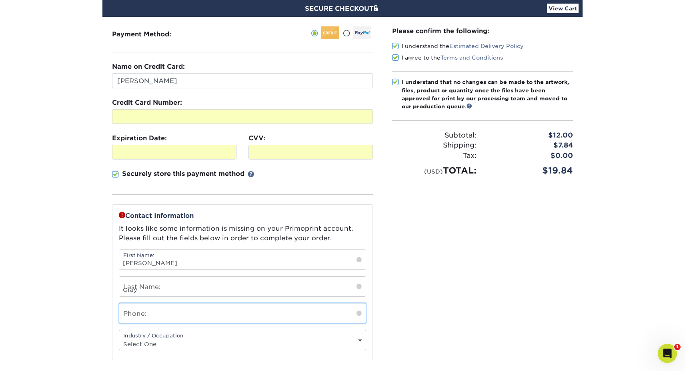
type input "9148353623"
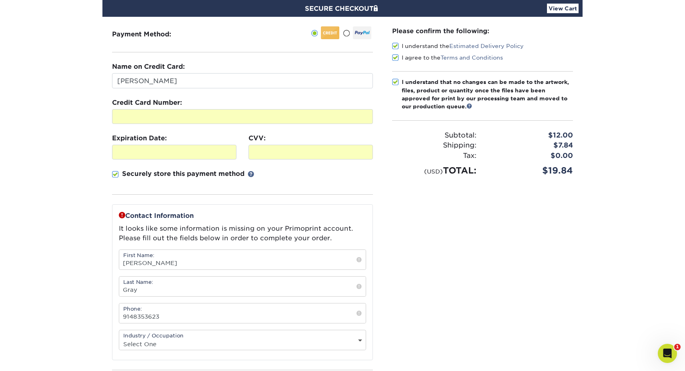
click at [94, 295] on section "SECURE CHECKOUT View Cart Payment Method: Name on Credit Card:" at bounding box center [342, 240] width 685 height 493
click at [210, 340] on select "Select One Administrative Executive Human Resources Construction Education Ente…" at bounding box center [242, 344] width 246 height 12
select select "11"
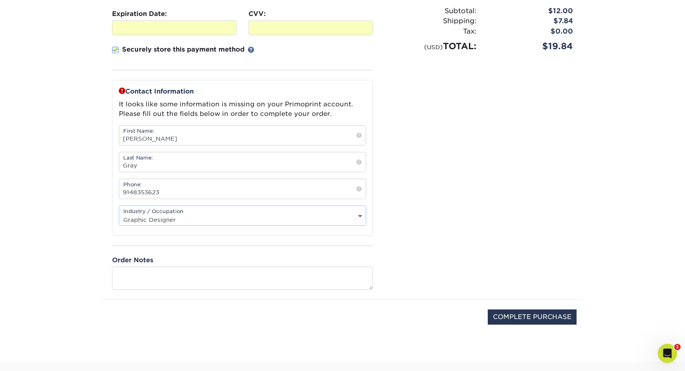
scroll to position [206, 0]
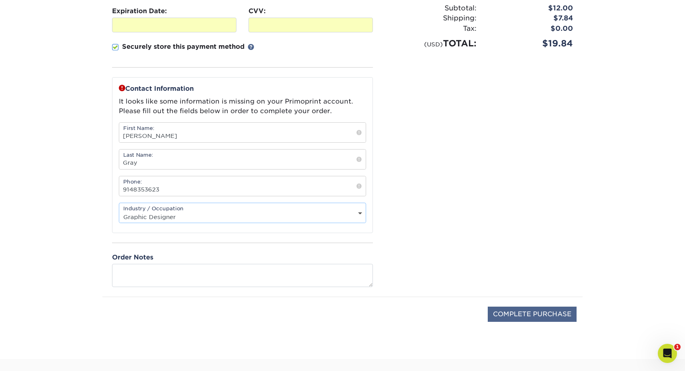
click at [508, 314] on input "COMPLETE PURCHASE" at bounding box center [532, 314] width 89 height 15
type input "PROCESSING, PLEASE WAIT..."
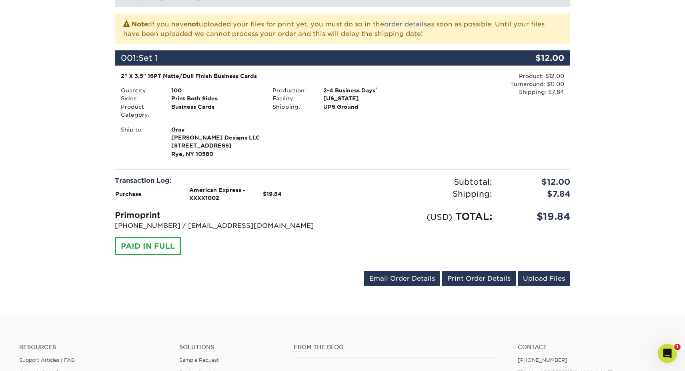
scroll to position [170, 0]
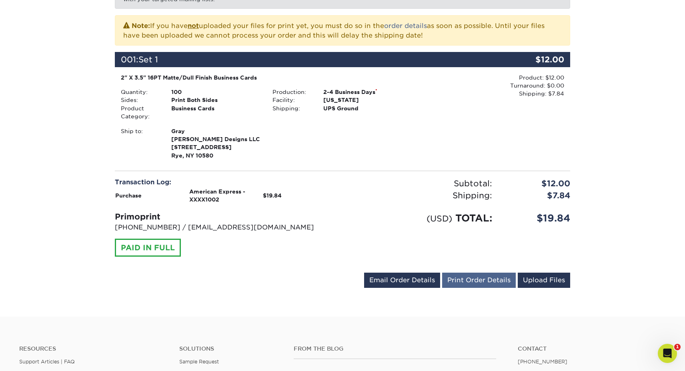
click at [462, 276] on link "Print Order Details" at bounding box center [479, 280] width 74 height 15
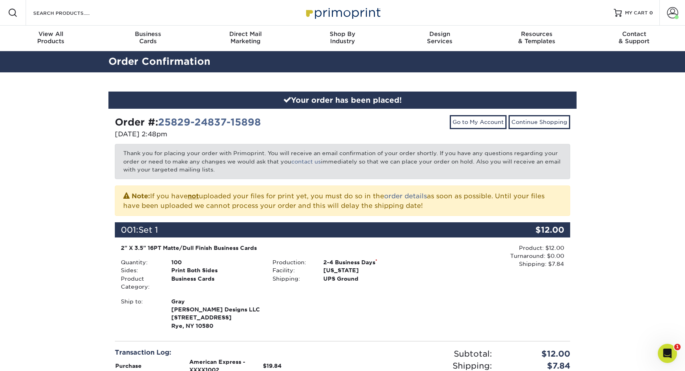
scroll to position [0, 0]
